Goal: Find specific page/section: Find specific page/section

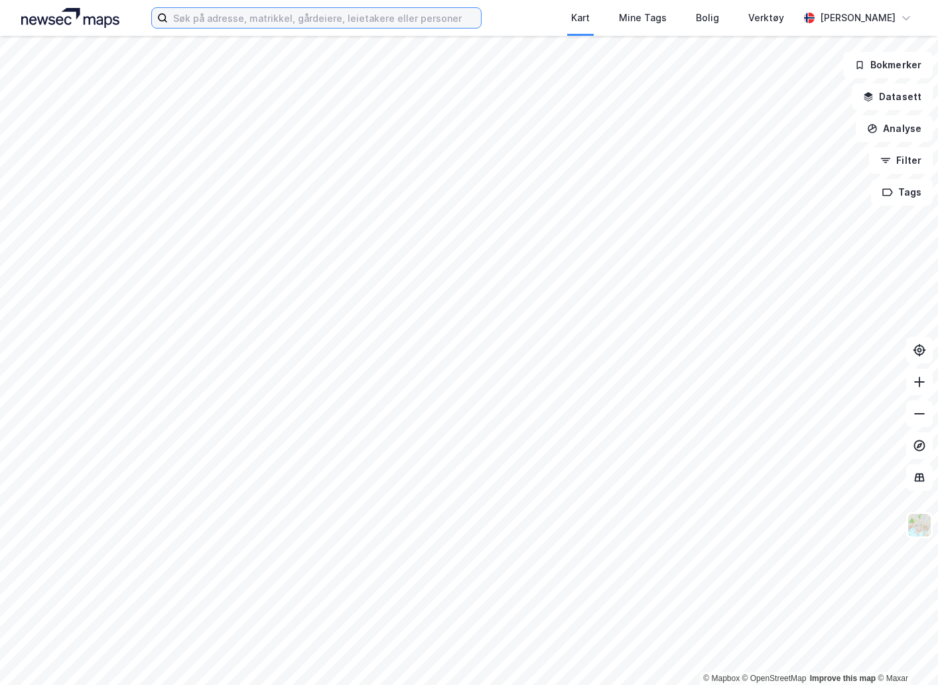
click at [409, 19] on input at bounding box center [324, 18] width 312 height 20
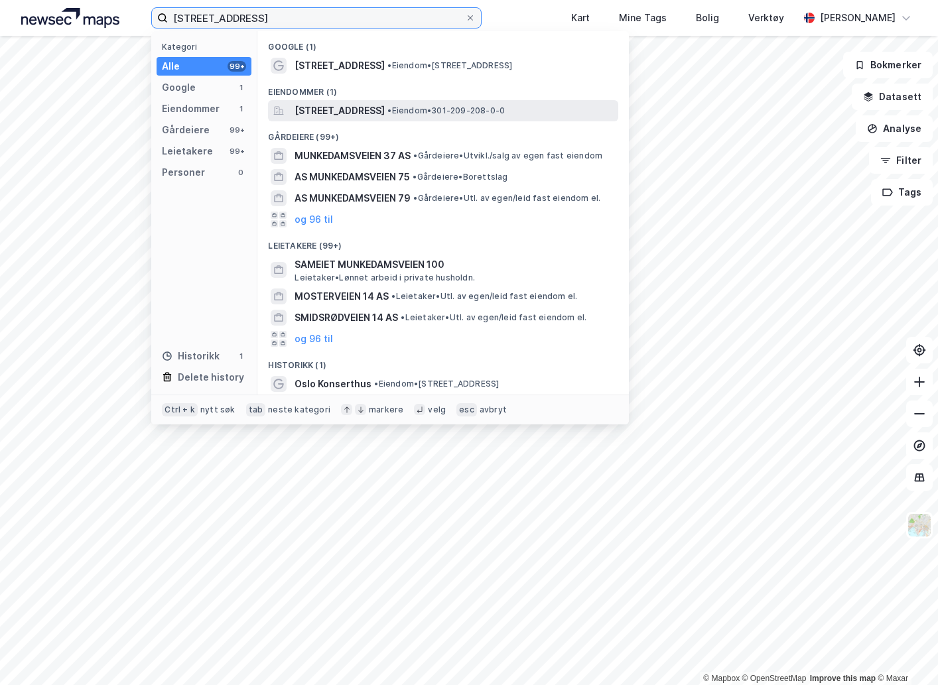
type input "[STREET_ADDRESS]"
click at [385, 109] on span "[STREET_ADDRESS]" at bounding box center [340, 111] width 90 height 16
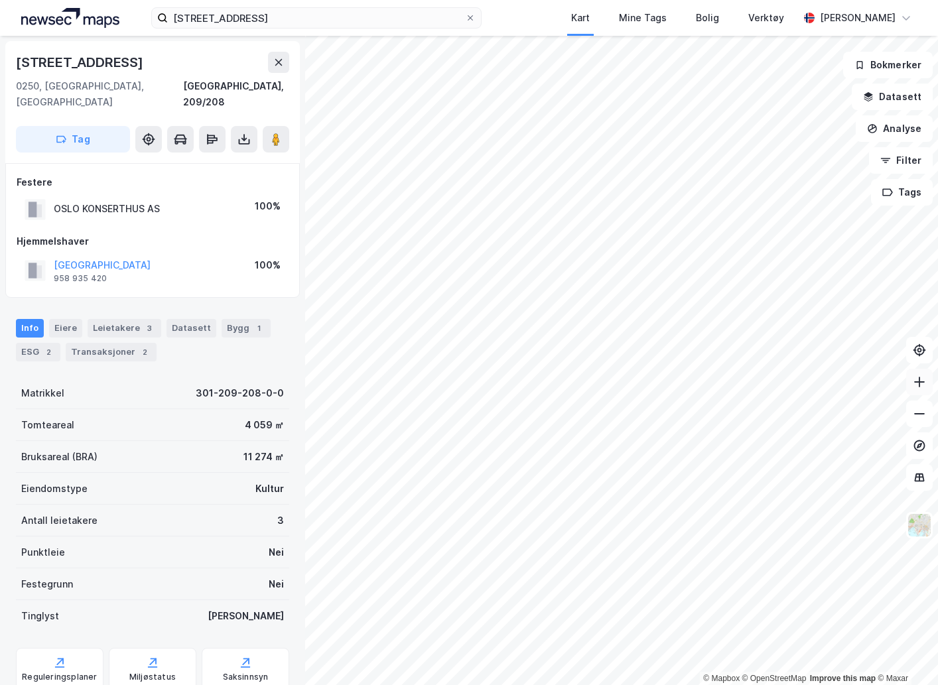
click at [928, 382] on button at bounding box center [919, 382] width 27 height 27
